Goal: Check status: Check status

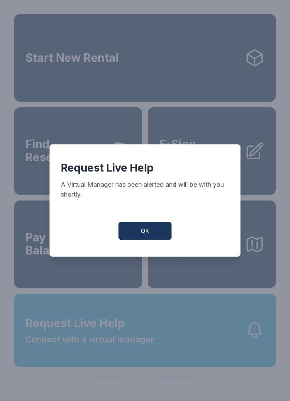
click at [151, 229] on button "OK" at bounding box center [144, 231] width 53 height 18
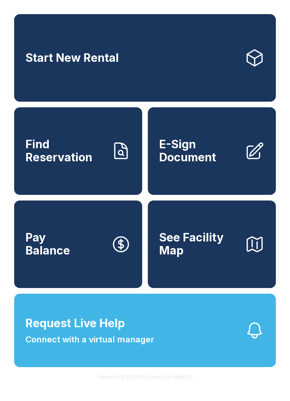
click at [109, 154] on link "Find Reservation" at bounding box center [78, 151] width 128 height 88
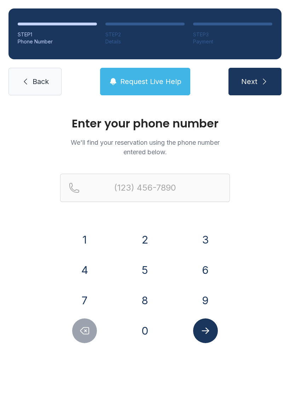
click at [208, 235] on button "3" at bounding box center [205, 239] width 25 height 25
click at [146, 332] on button "0" at bounding box center [144, 330] width 25 height 25
click at [87, 302] on button "7" at bounding box center [84, 300] width 25 height 25
click at [90, 237] on button "1" at bounding box center [84, 239] width 25 height 25
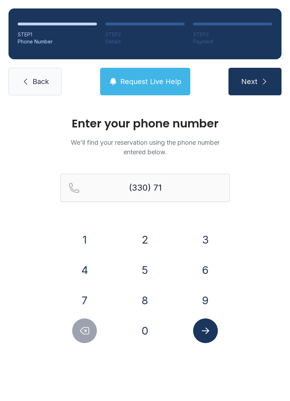
click at [82, 268] on button "4" at bounding box center [84, 270] width 25 height 25
click at [208, 233] on button "3" at bounding box center [205, 239] width 25 height 25
click at [76, 234] on button "1" at bounding box center [84, 239] width 25 height 25
click at [80, 235] on button "1" at bounding box center [84, 239] width 25 height 25
click at [204, 266] on button "6" at bounding box center [205, 270] width 25 height 25
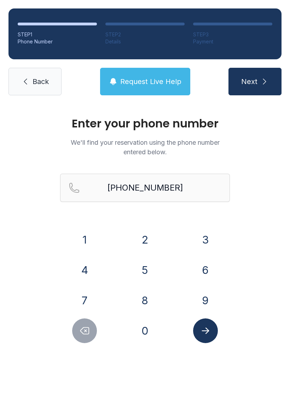
click at [208, 334] on icon "Submit lookup form" at bounding box center [205, 331] width 11 height 11
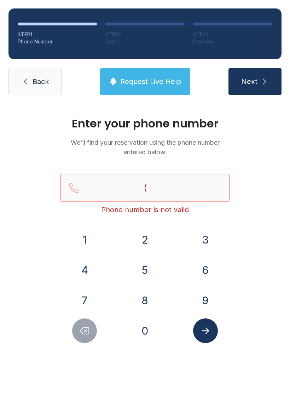
type input "("
click at [44, 84] on span "Back" at bounding box center [40, 82] width 16 height 10
